Goal: Task Accomplishment & Management: Use online tool/utility

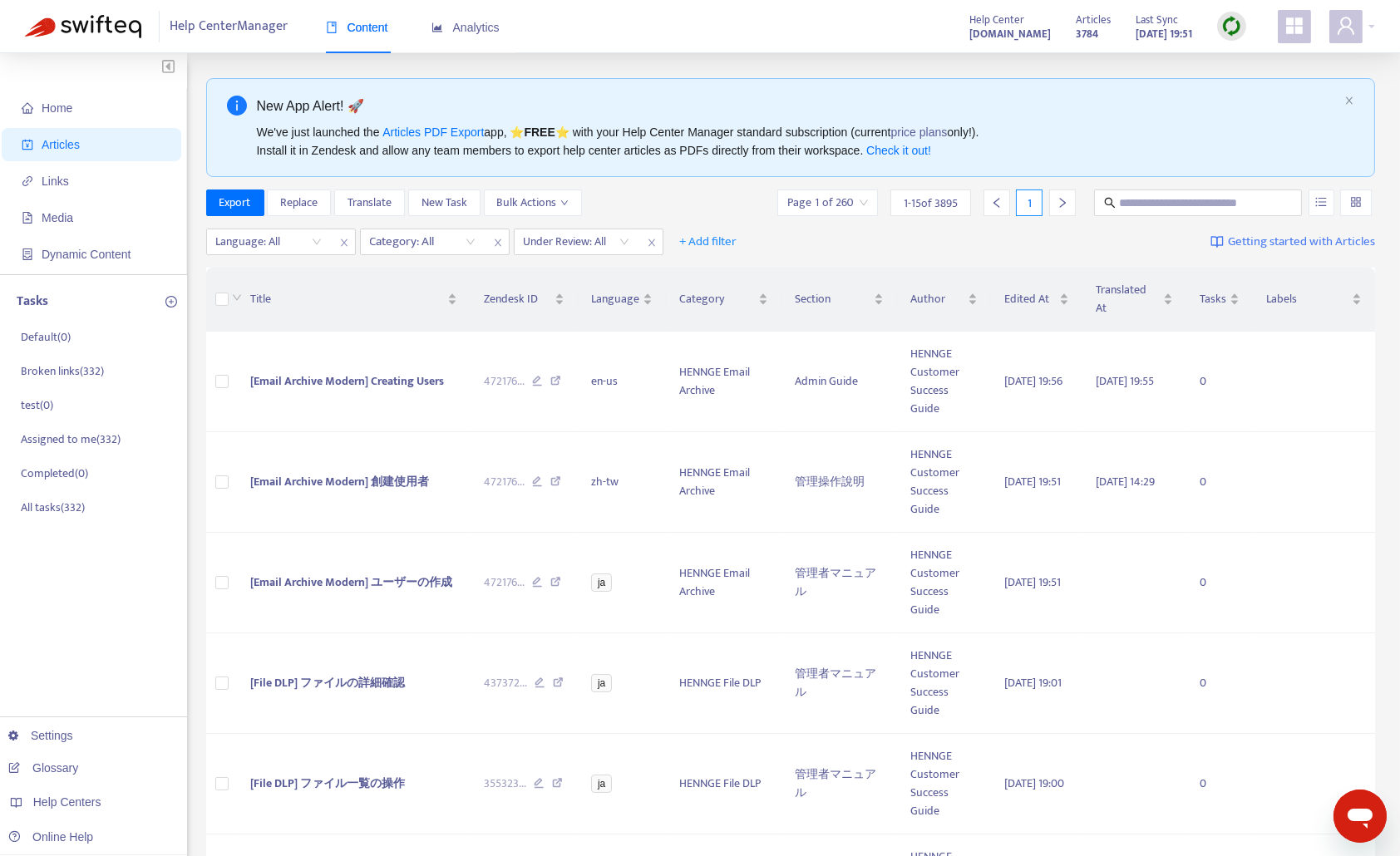
click at [1232, 24] on img at bounding box center [1231, 26] width 21 height 21
click at [1249, 61] on link "Quick Sync" at bounding box center [1266, 61] width 71 height 19
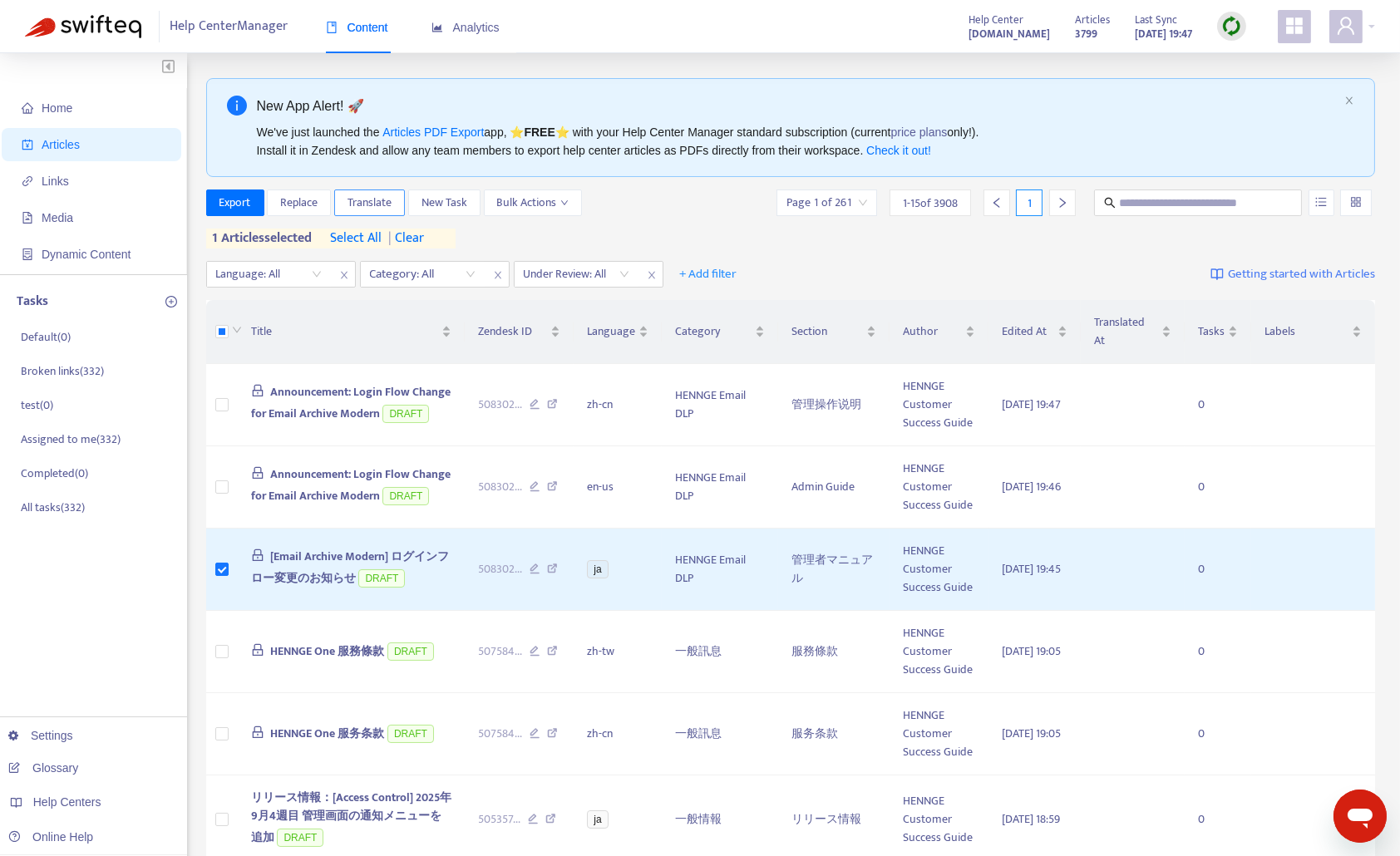
click at [377, 203] on span "Translate" at bounding box center [369, 202] width 44 height 18
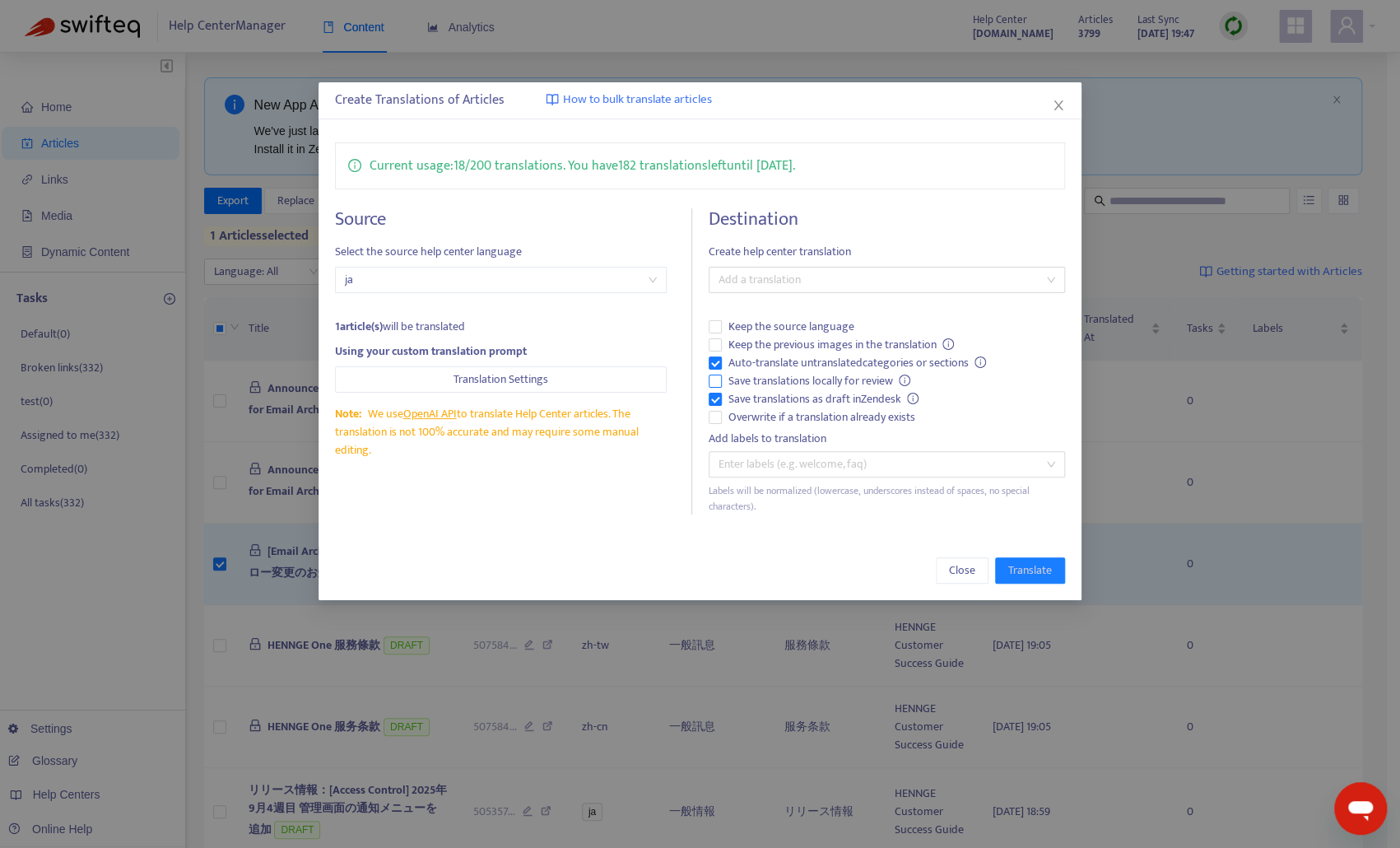
click at [763, 376] on span "Save translations locally for review" at bounding box center [819, 380] width 196 height 18
click at [765, 343] on span "Keep the previous images in the translation" at bounding box center [842, 344] width 240 height 18
click at [766, 283] on div at bounding box center [878, 279] width 331 height 20
click at [777, 365] on div "Chinese (Traditional) ( zh-tw )" at bounding box center [886, 363] width 330 height 18
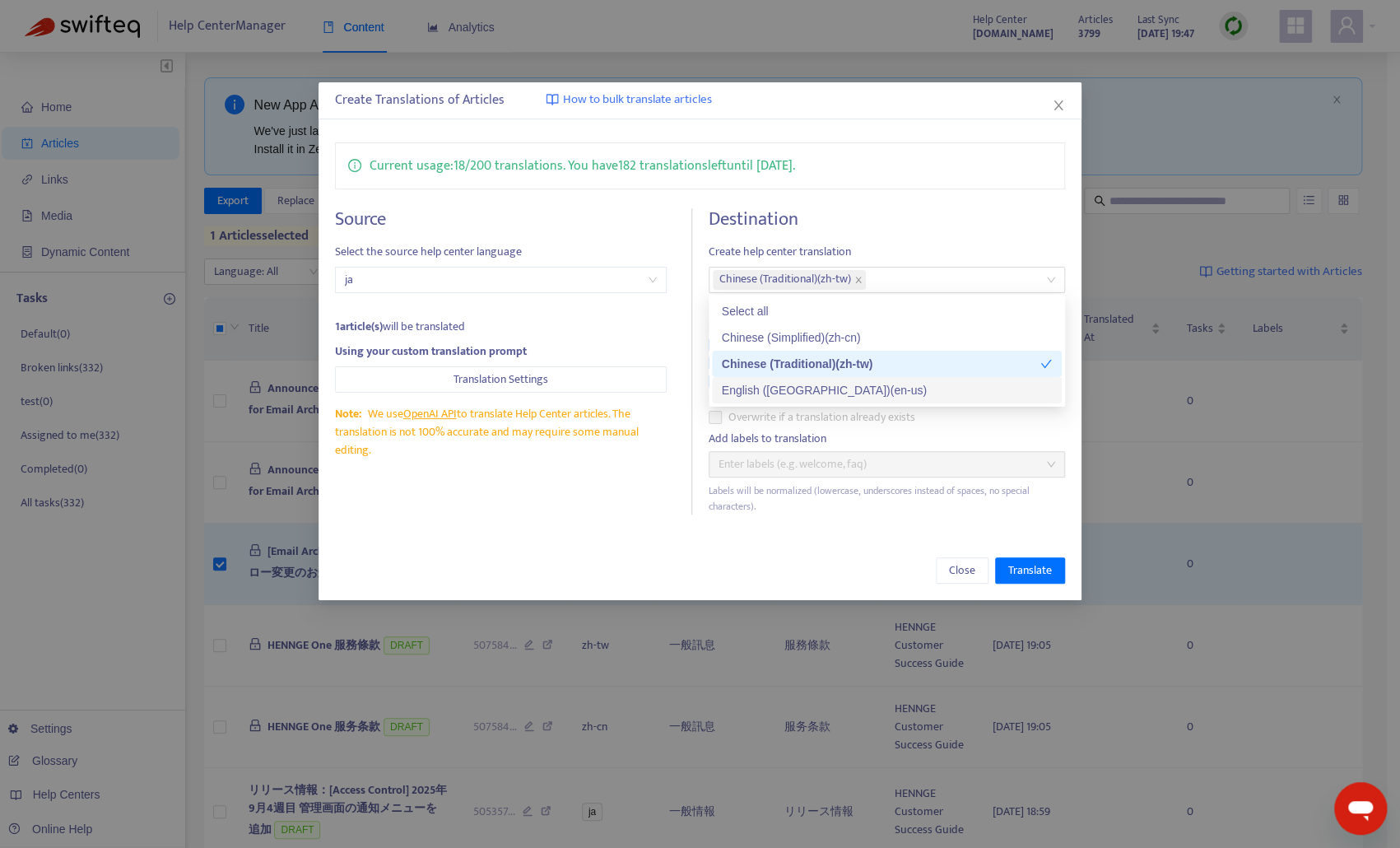
click at [836, 540] on div "Close Translate" at bounding box center [700, 570] width 763 height 59
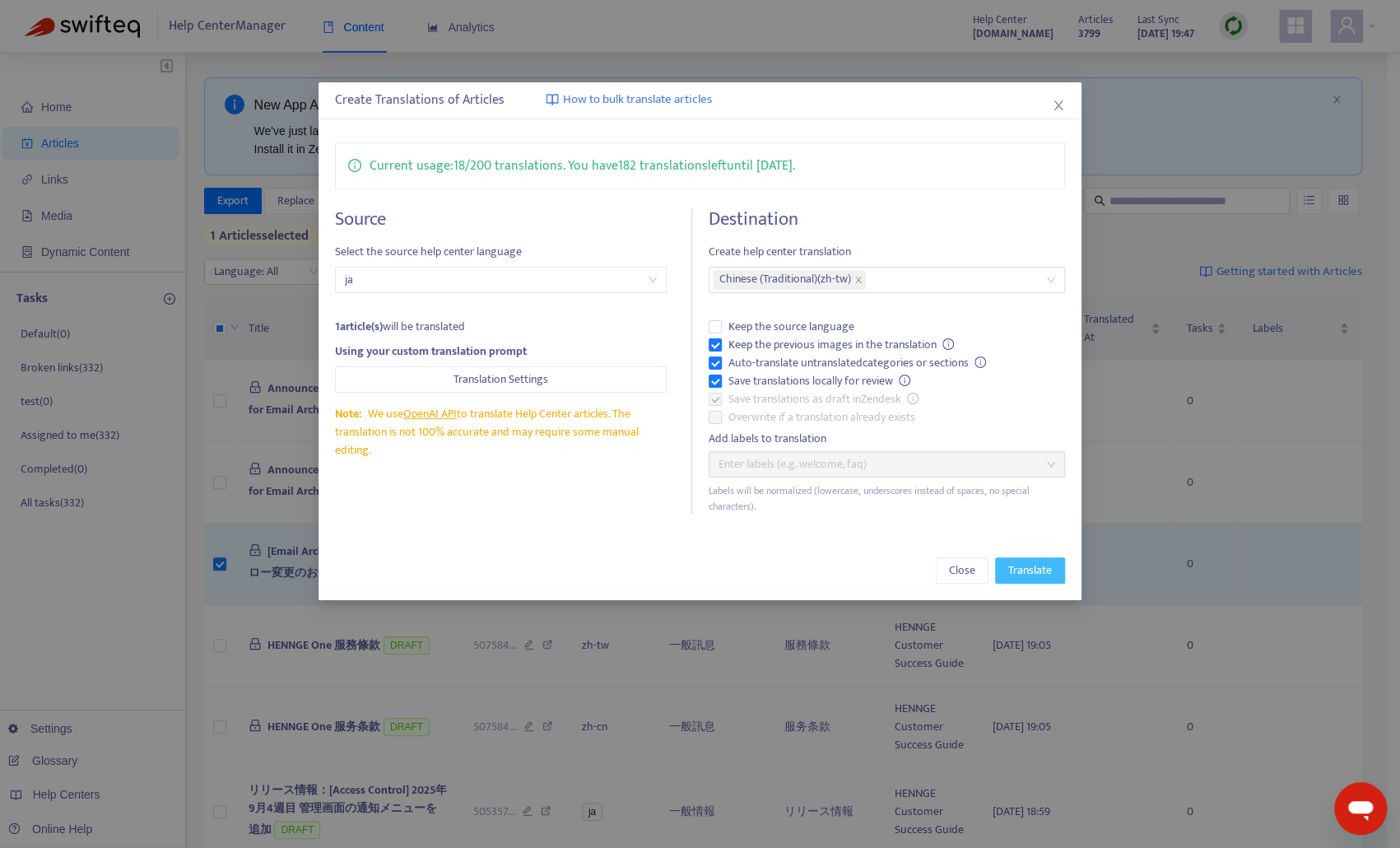
click at [1025, 564] on span "Translate" at bounding box center [1029, 570] width 44 height 18
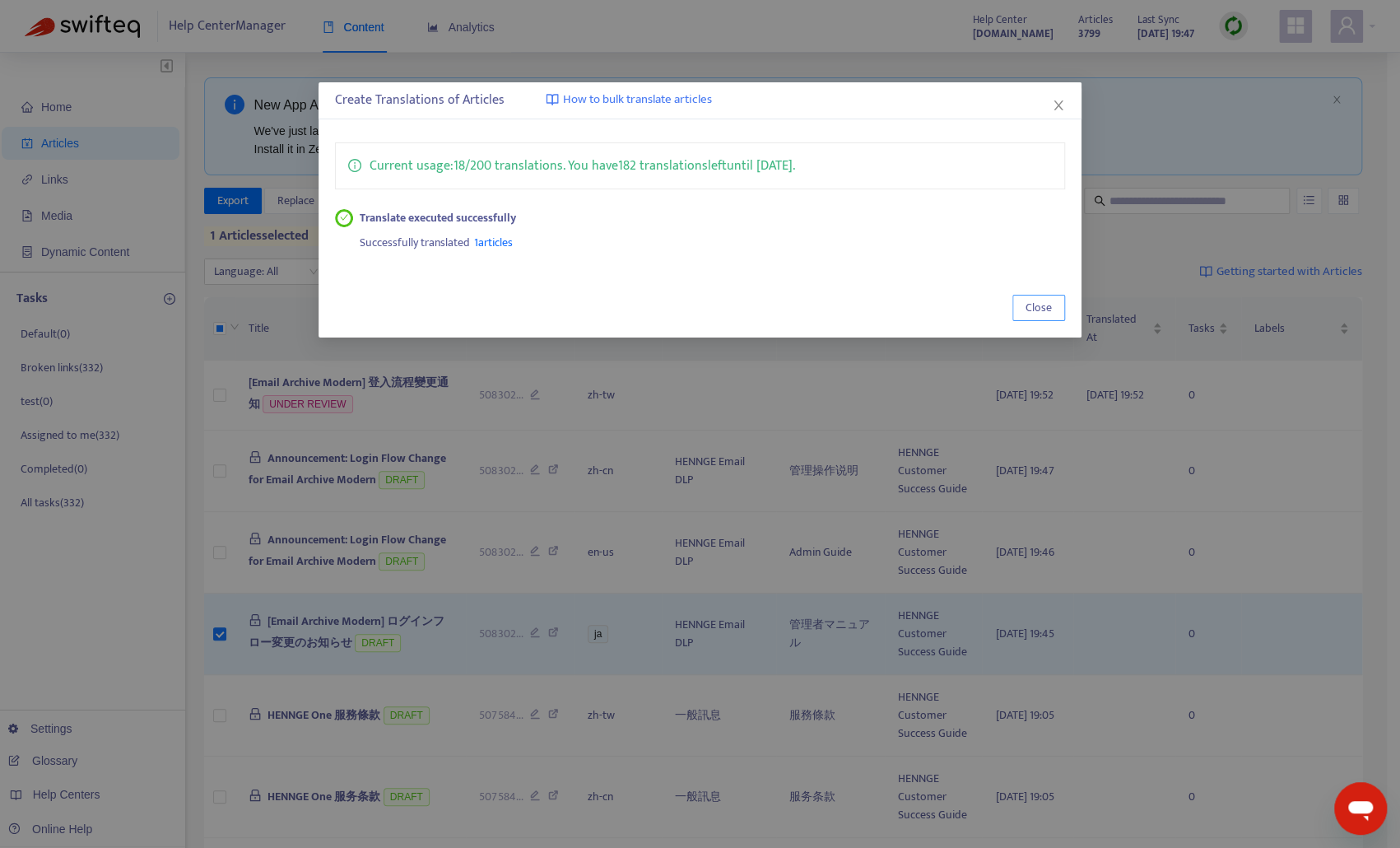
click at [1027, 298] on button "Close" at bounding box center [1039, 308] width 53 height 27
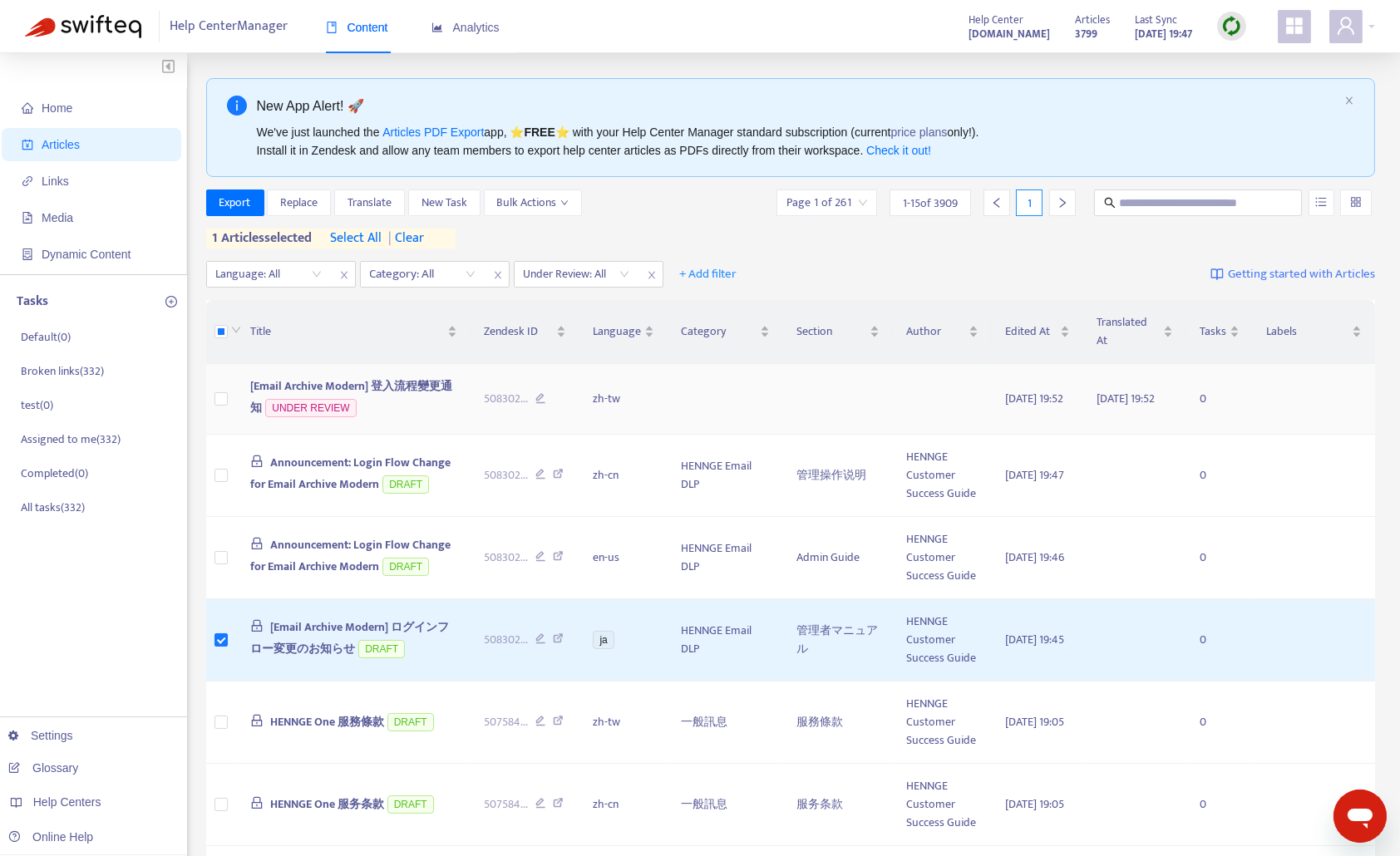
click at [403, 385] on span "[Email Archive Modern] 登入流程變更通知" at bounding box center [351, 396] width 202 height 41
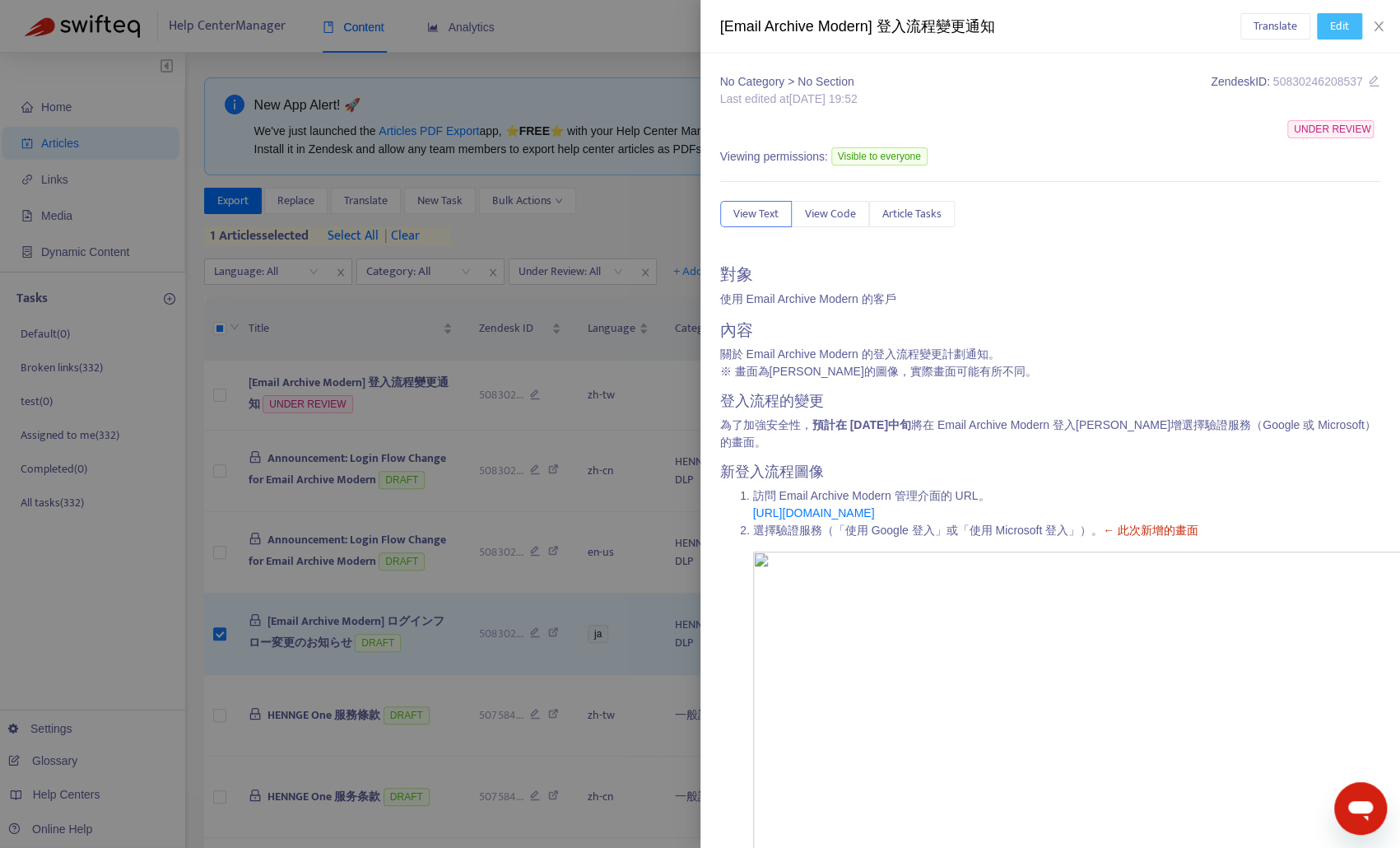
click at [1331, 24] on span "Edit" at bounding box center [1339, 26] width 19 height 18
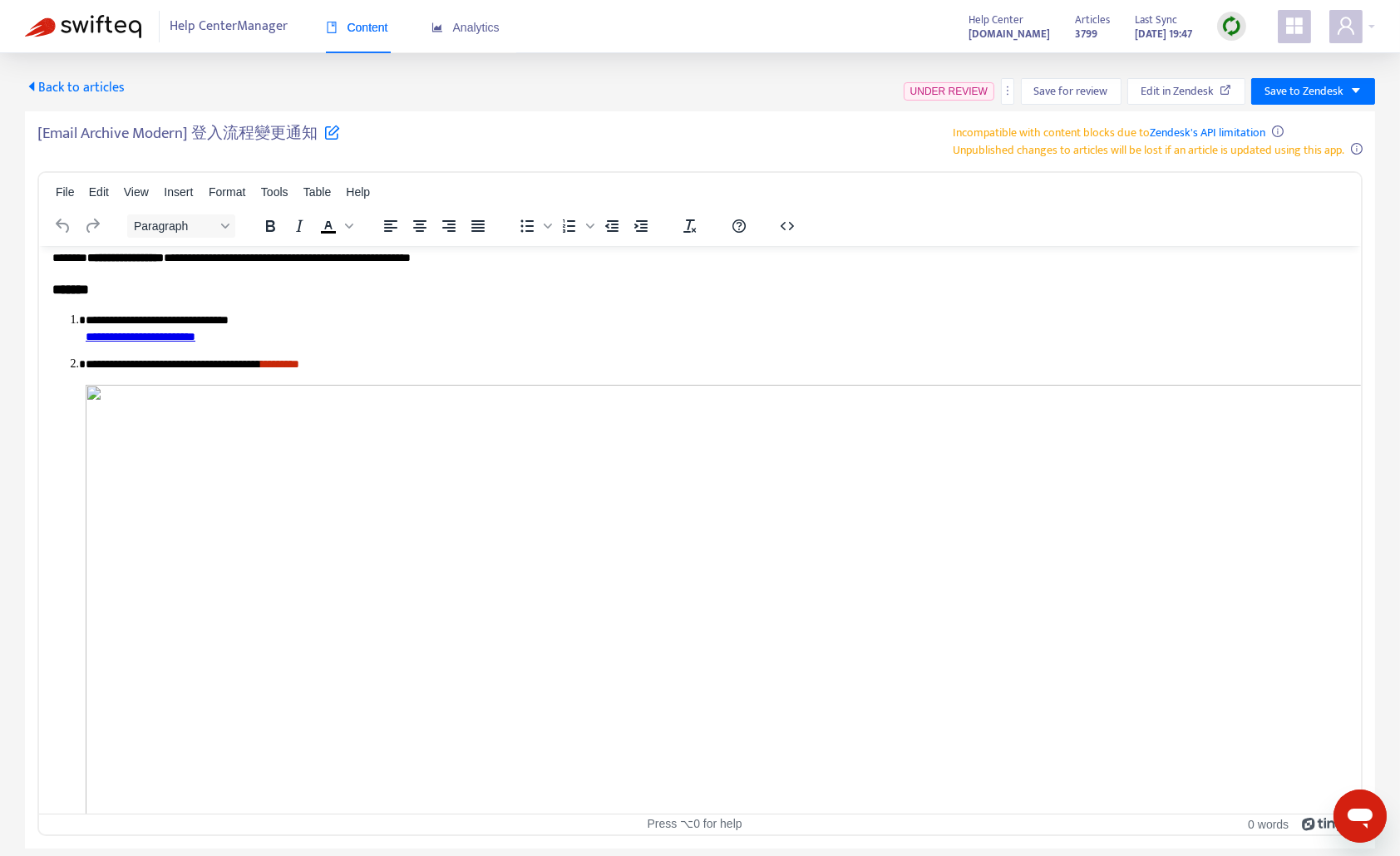
scroll to position [152, 0]
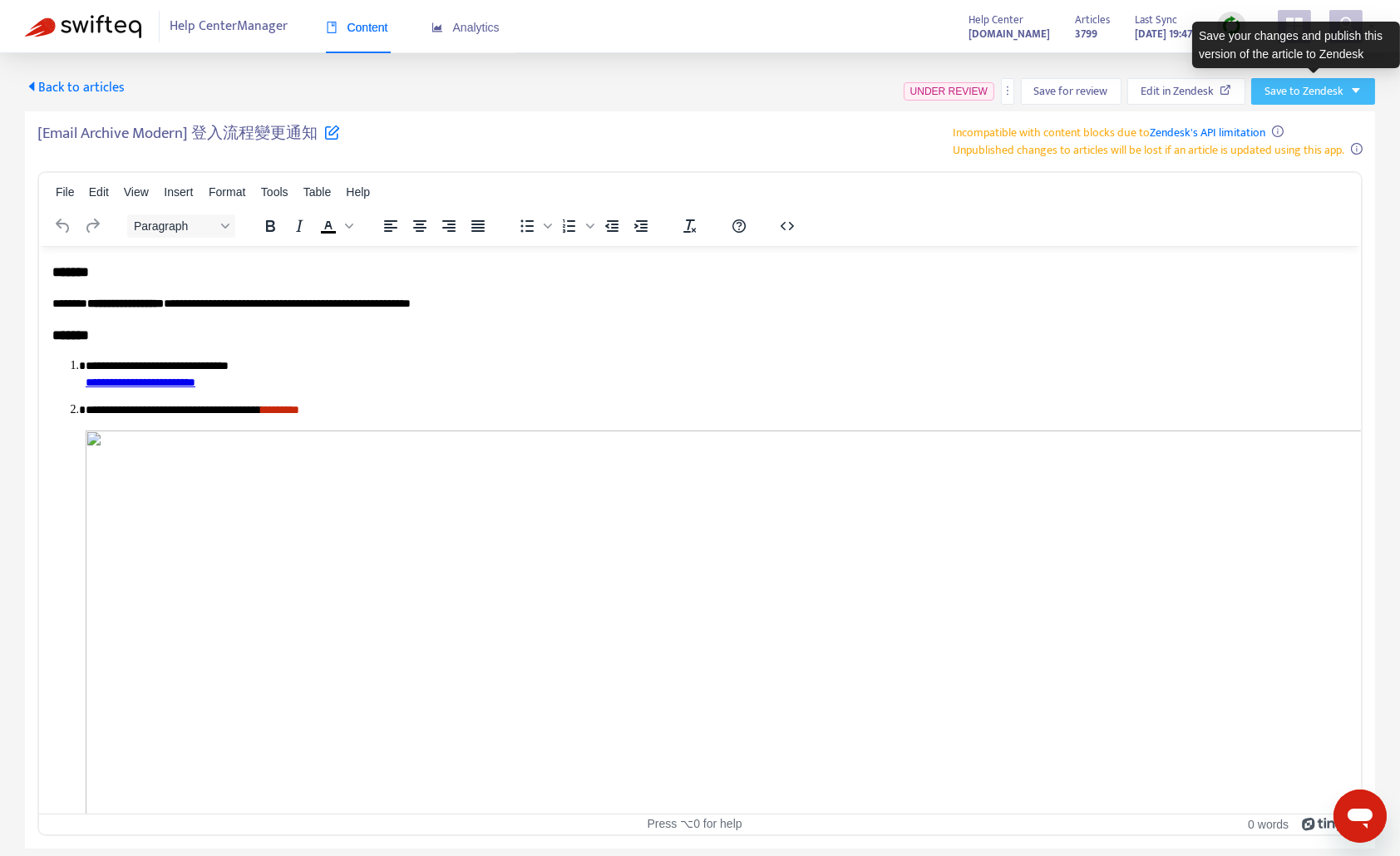
click at [1333, 90] on span "Save to Zendesk" at bounding box center [1303, 91] width 79 height 18
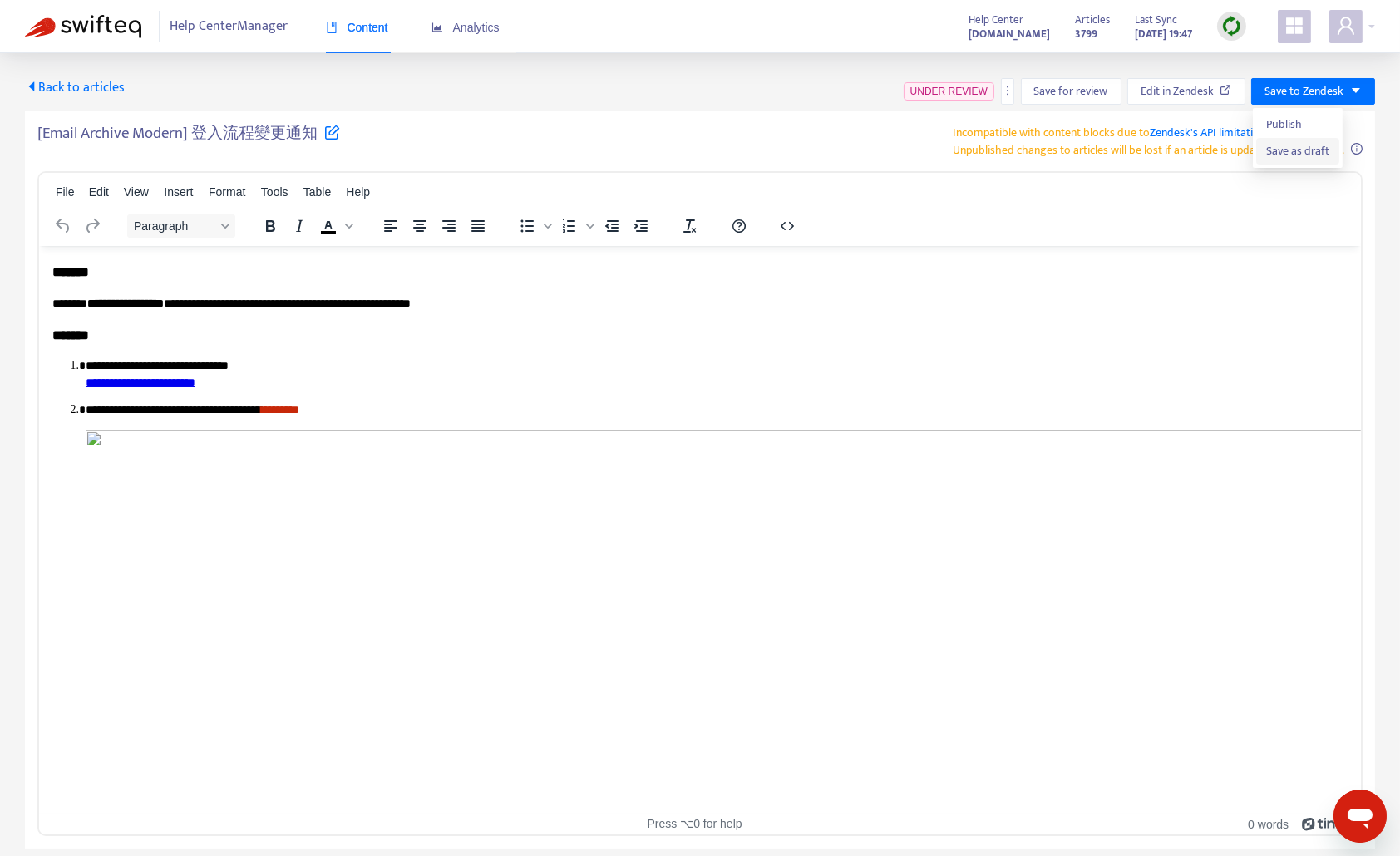
click at [1300, 149] on span "Save as draft" at bounding box center [1297, 150] width 63 height 18
